Goal: Task Accomplishment & Management: Manage account settings

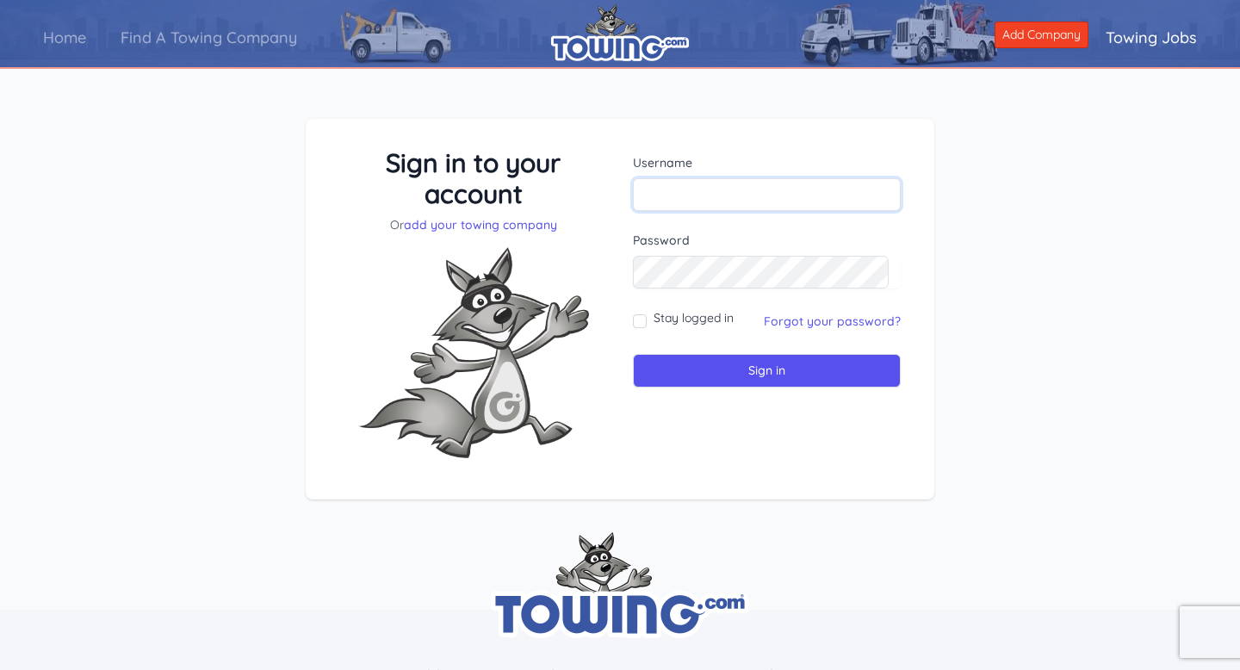
click at [704, 183] on input "text" at bounding box center [767, 194] width 268 height 33
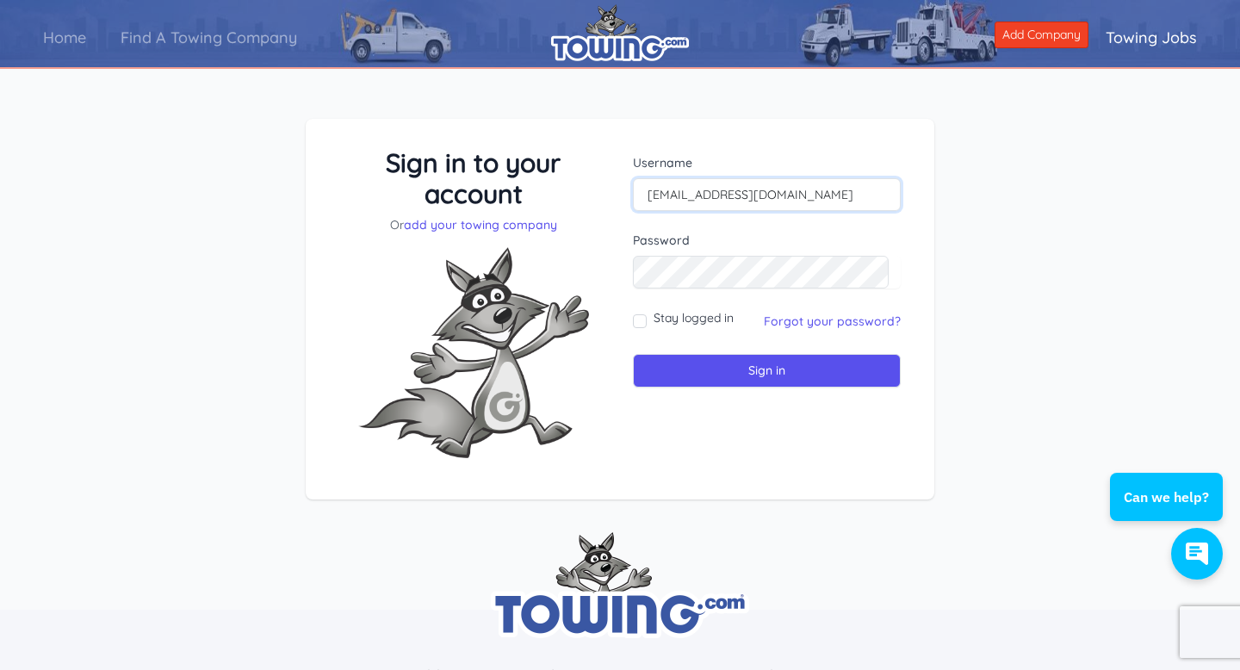
drag, startPoint x: 807, startPoint y: 198, endPoint x: 527, endPoint y: 201, distance: 279.9
click at [536, 201] on div "Sign in to your account Or add your towing company Username riverawaldo2@gmail.…" at bounding box center [619, 309] width 587 height 325
type input "Waldo12"
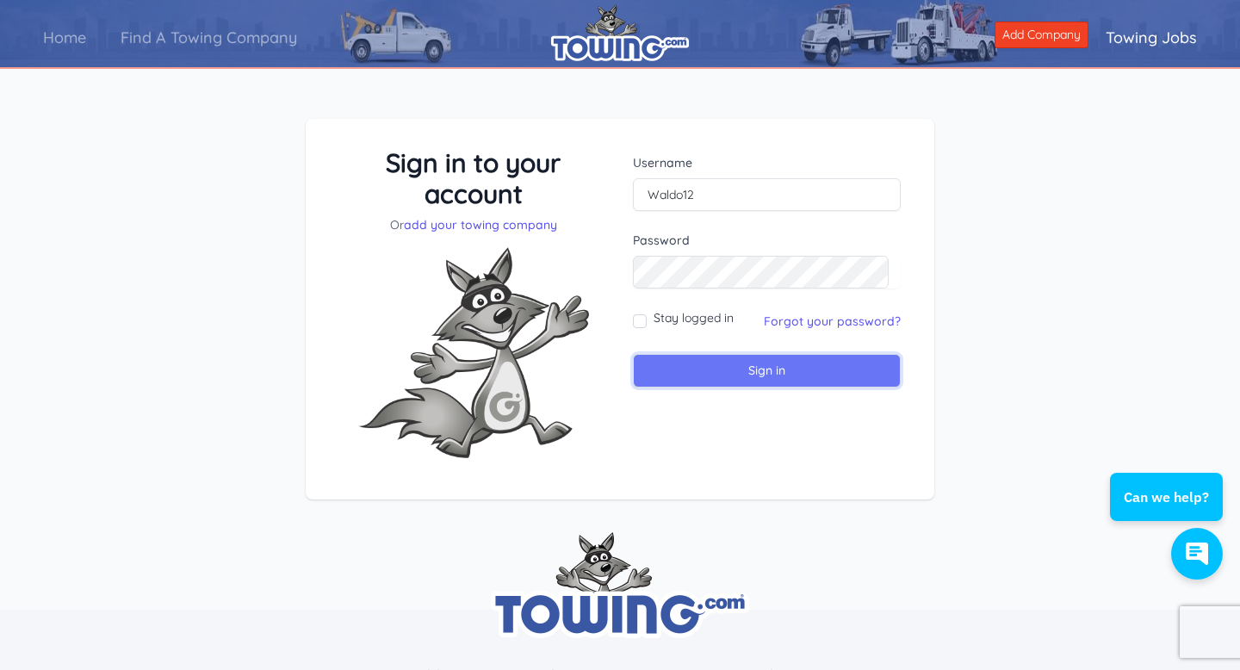
click at [848, 363] on input "Sign in" at bounding box center [767, 371] width 268 height 34
click at [716, 195] on input "text" at bounding box center [767, 194] width 268 height 33
type input "Waldo12"
click at [808, 372] on input "Sign in" at bounding box center [767, 371] width 268 height 34
